Goal: Transaction & Acquisition: Purchase product/service

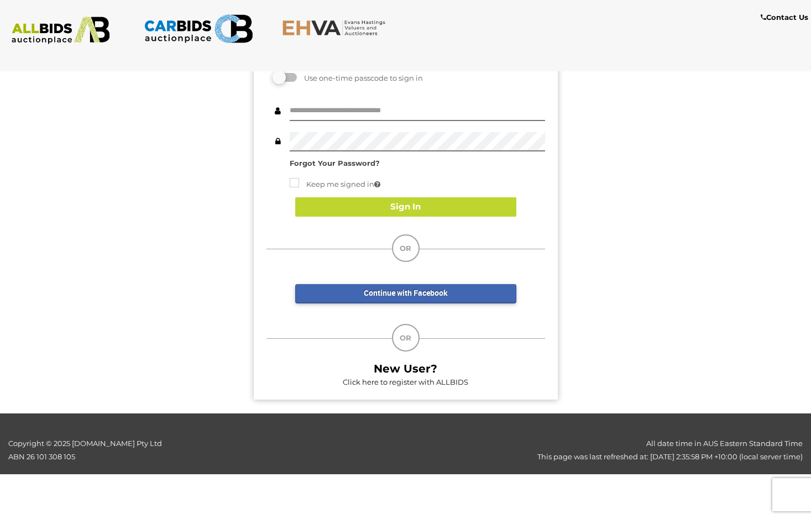
scroll to position [75, 0]
click at [418, 378] on link "Click here to register with ALLBIDS" at bounding box center [405, 382] width 125 height 9
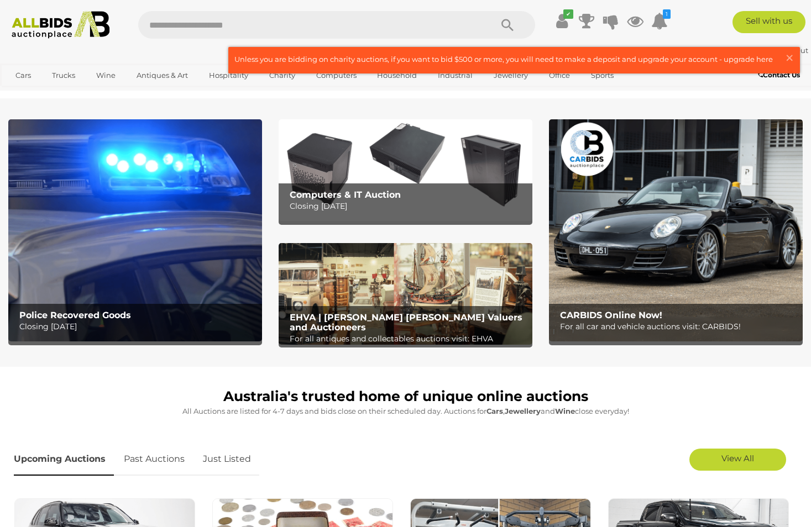
scroll to position [55, 0]
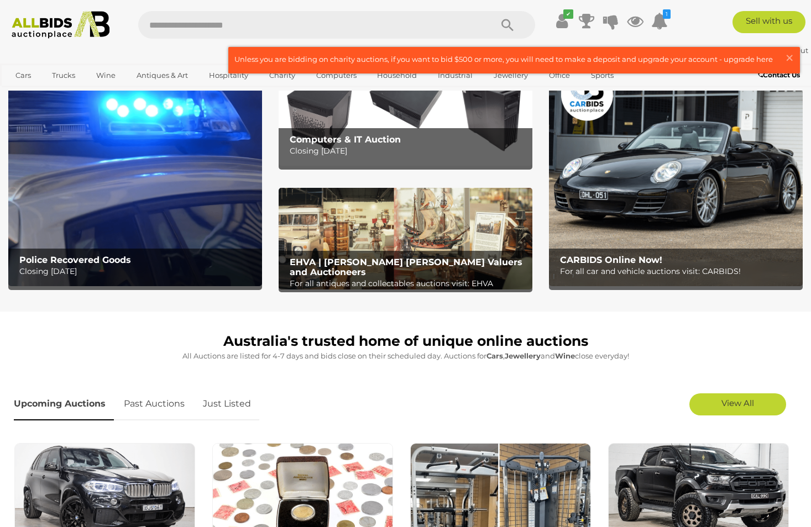
click at [203, 210] on img at bounding box center [135, 175] width 254 height 222
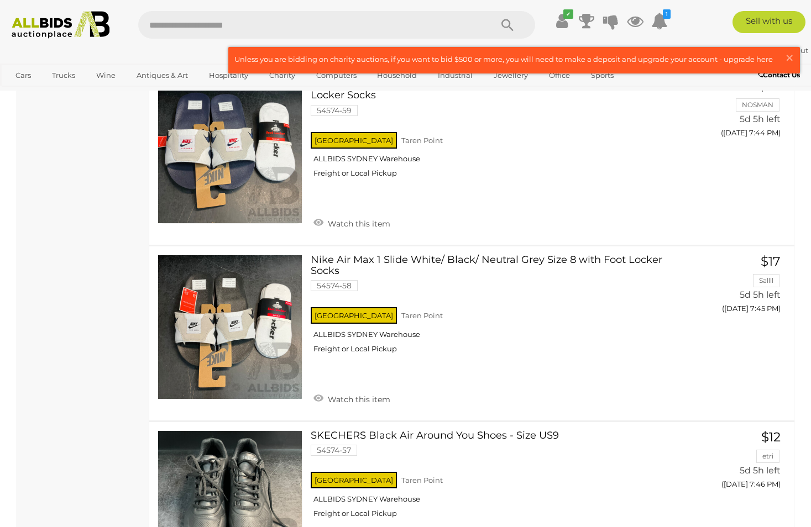
scroll to position [7849, 0]
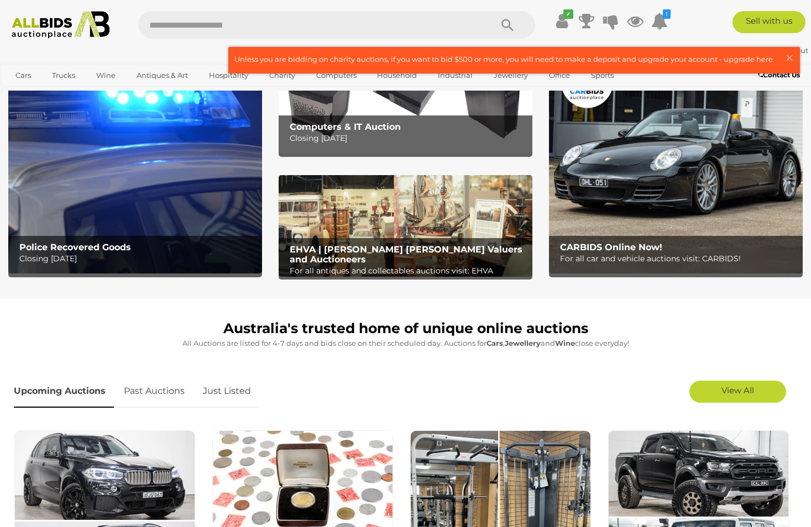
scroll to position [332, 0]
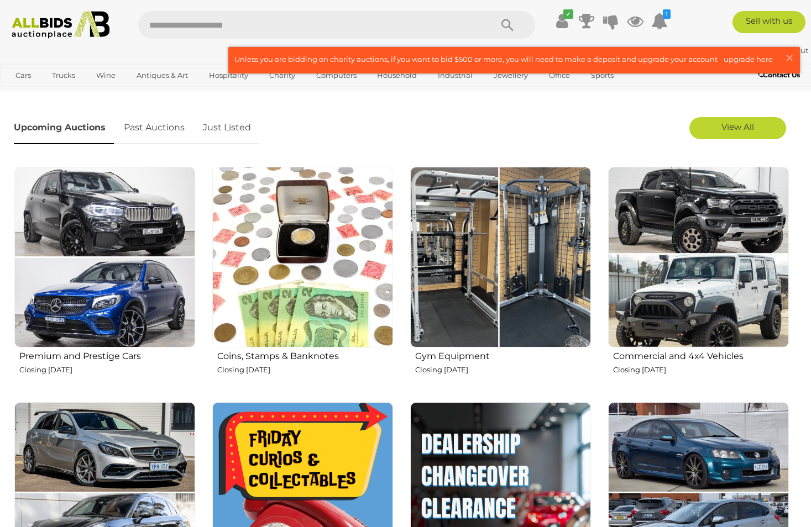
click at [714, 282] on img at bounding box center [698, 257] width 181 height 181
